Goal: Information Seeking & Learning: Find specific fact

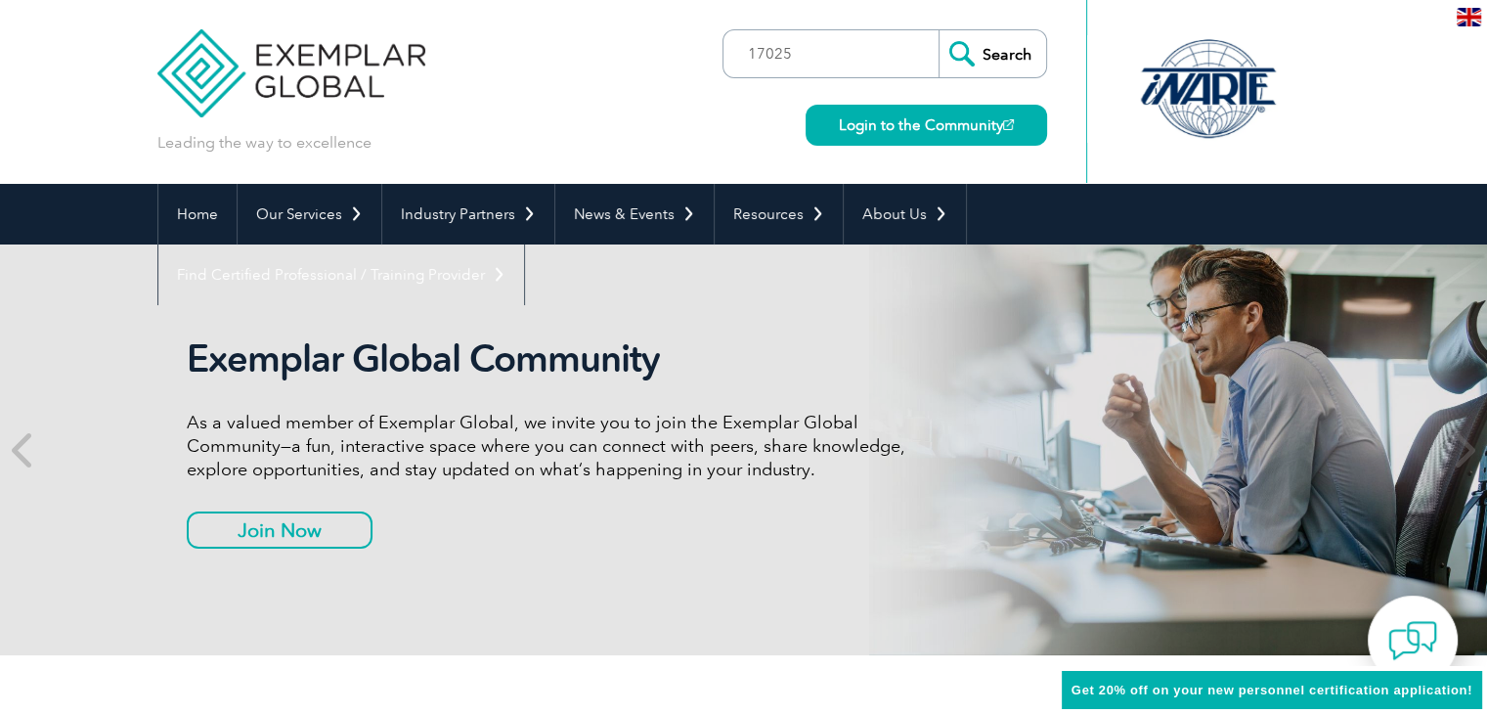
type input "17025"
click at [939, 30] on input "Search" at bounding box center [993, 53] width 108 height 47
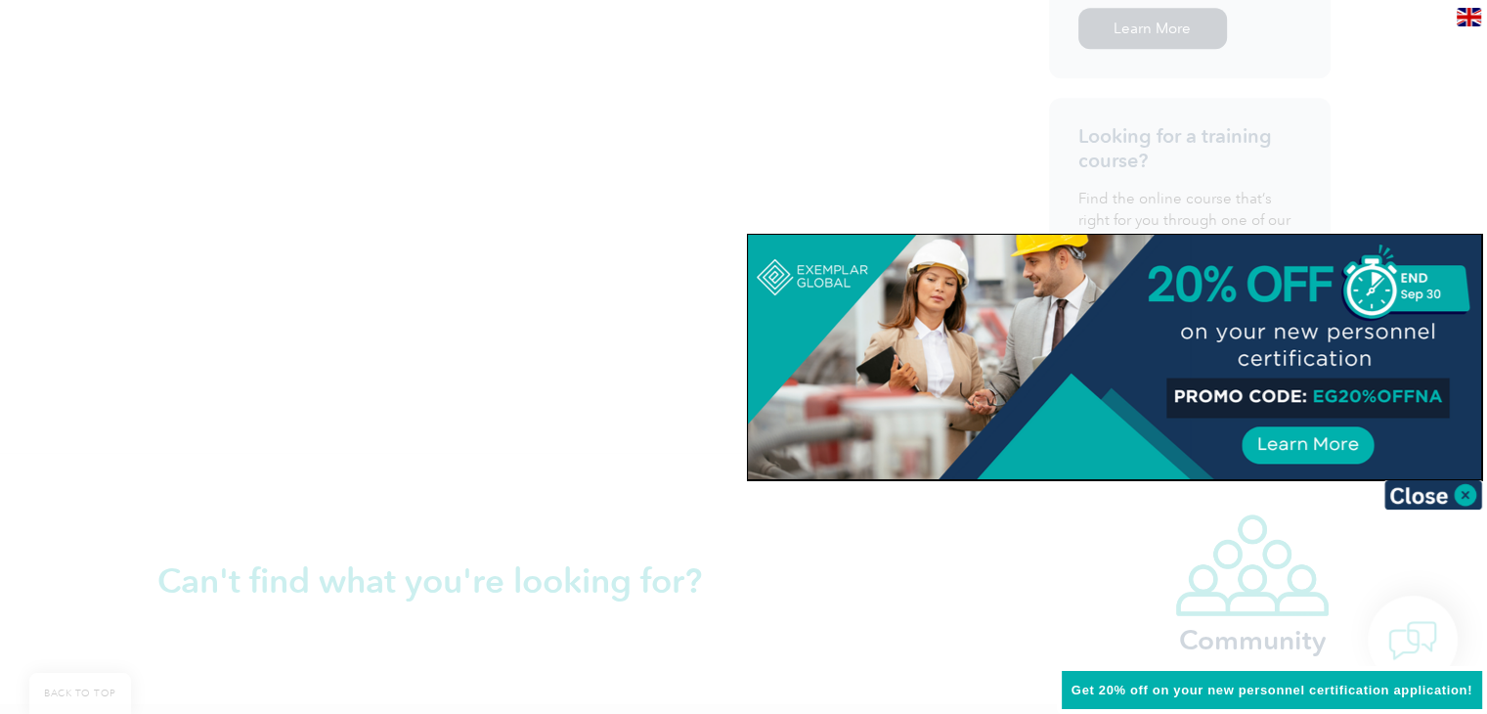
scroll to position [1564, 0]
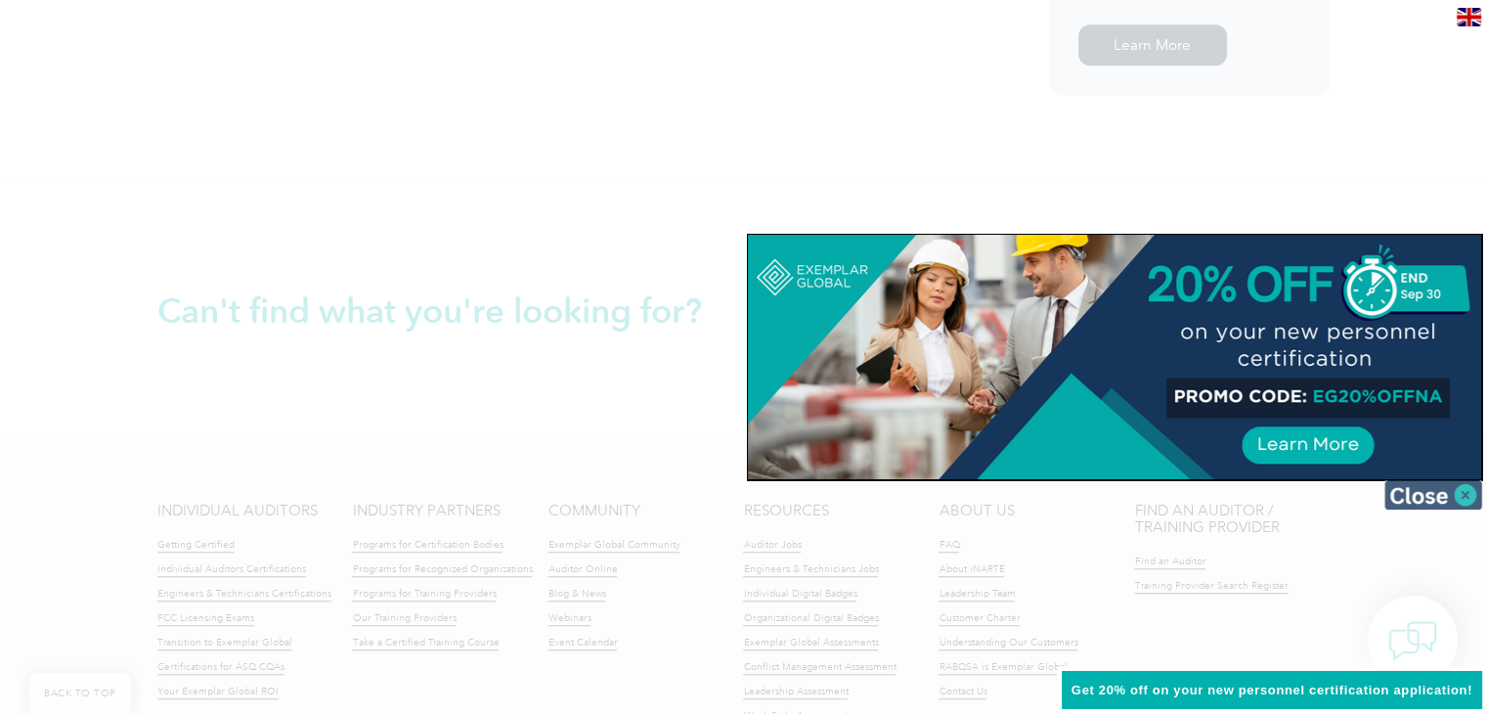
click at [1458, 490] on img at bounding box center [1434, 494] width 98 height 29
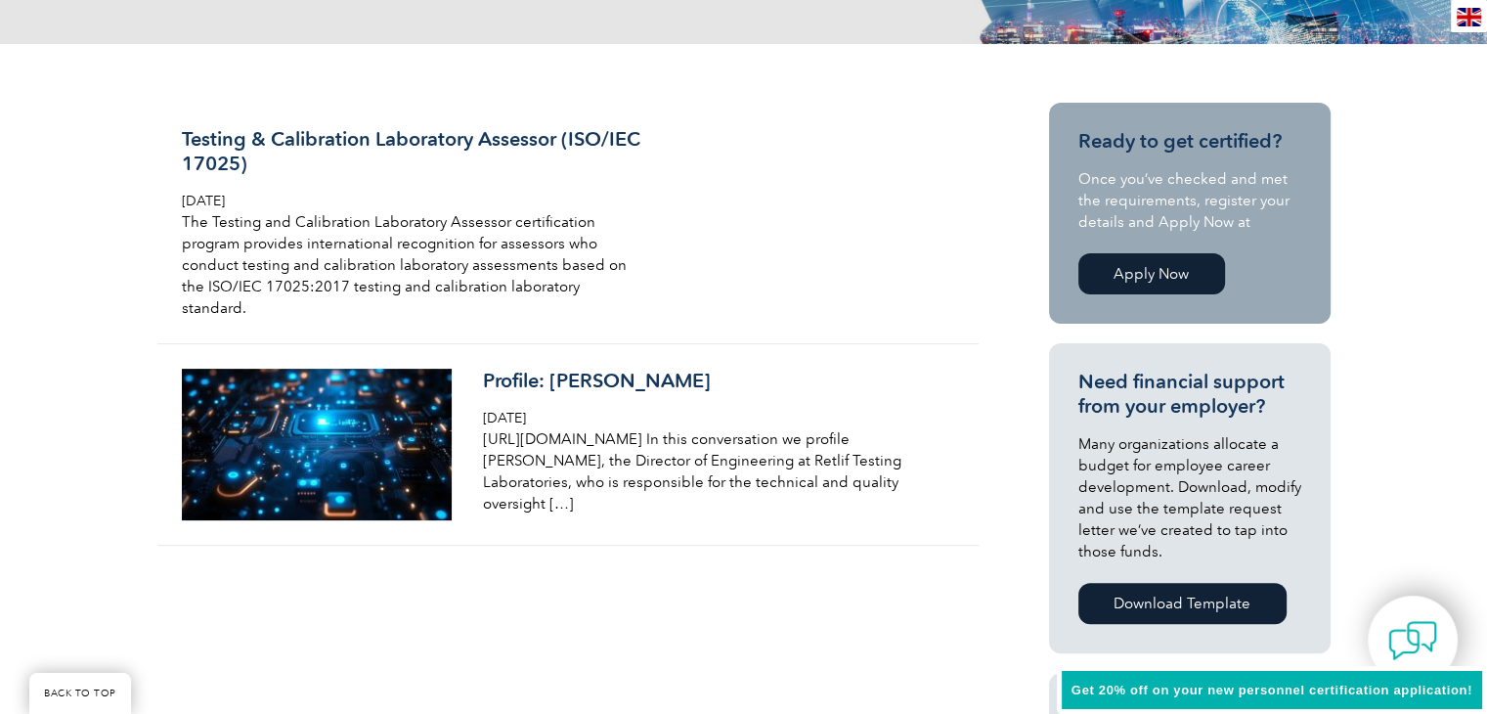
scroll to position [196, 0]
